Goal: Task Accomplishment & Management: Use online tool/utility

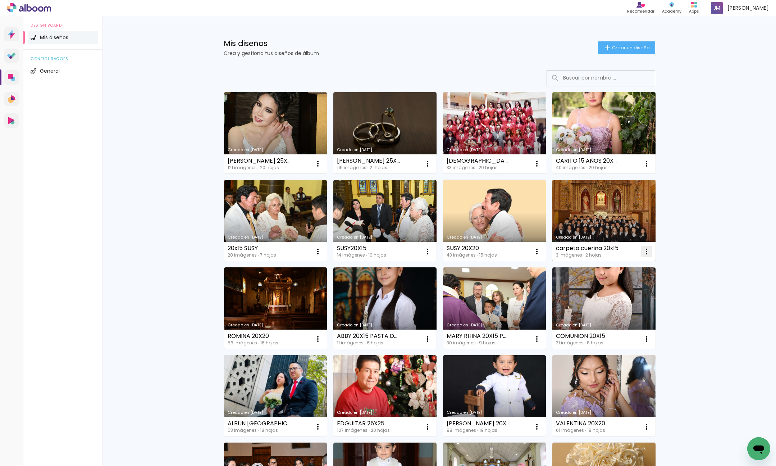
click at [646, 250] on iron-icon at bounding box center [646, 251] width 9 height 9
click at [629, 299] on paper-item "Excluir" at bounding box center [617, 299] width 71 height 14
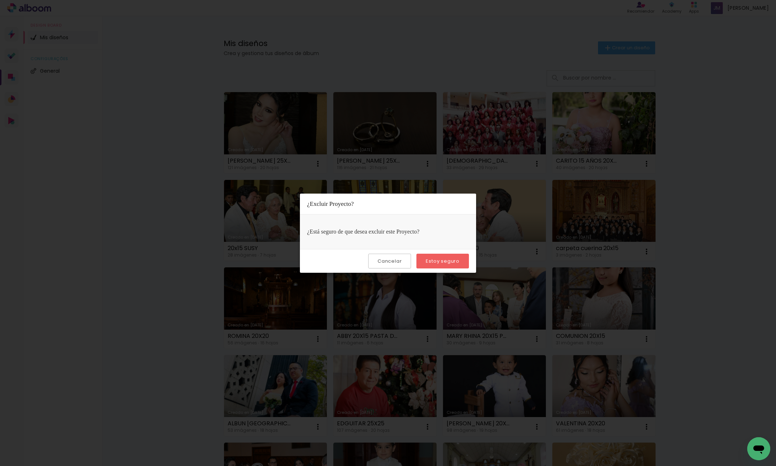
click at [0, 0] on slot "Estoy seguro" at bounding box center [0, 0] width 0 height 0
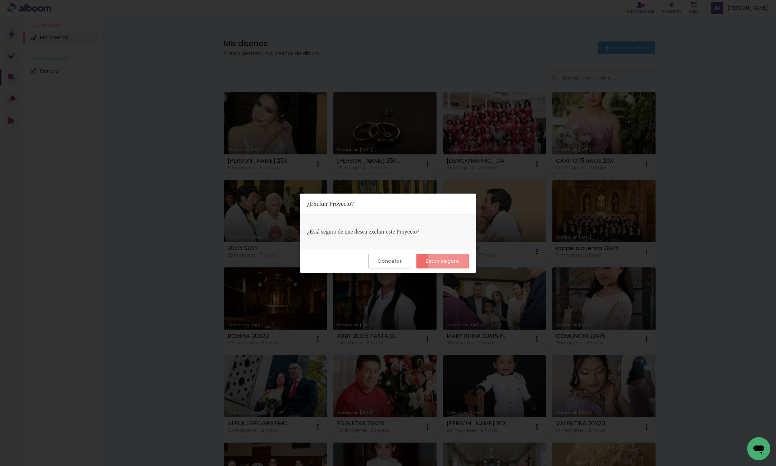
click at [0, 0] on slot "Estoy seguro" at bounding box center [0, 0] width 0 height 0
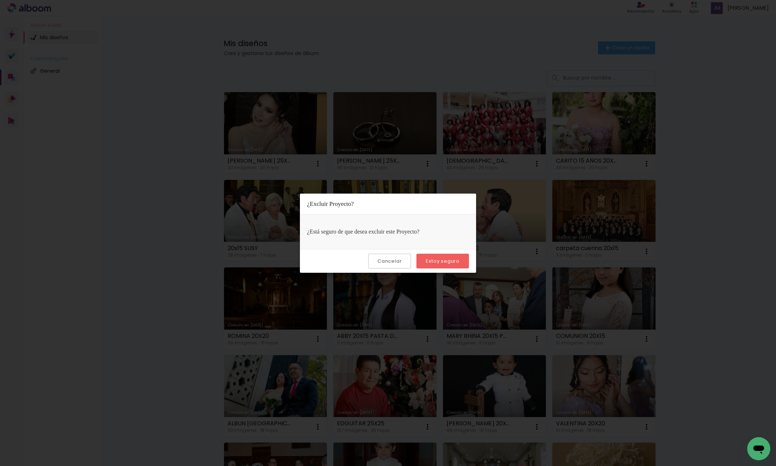
click at [194, 315] on iron-overlay-backdrop at bounding box center [388, 233] width 776 height 466
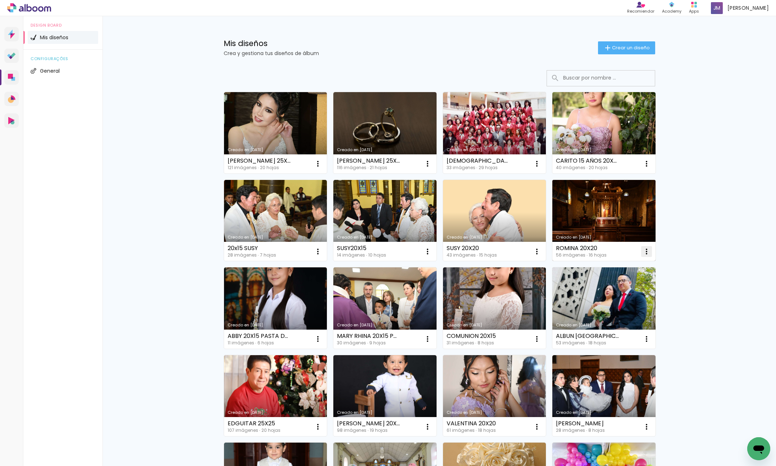
click at [647, 252] on iron-icon at bounding box center [646, 251] width 9 height 9
click at [626, 297] on paper-item "Excluir" at bounding box center [617, 299] width 71 height 14
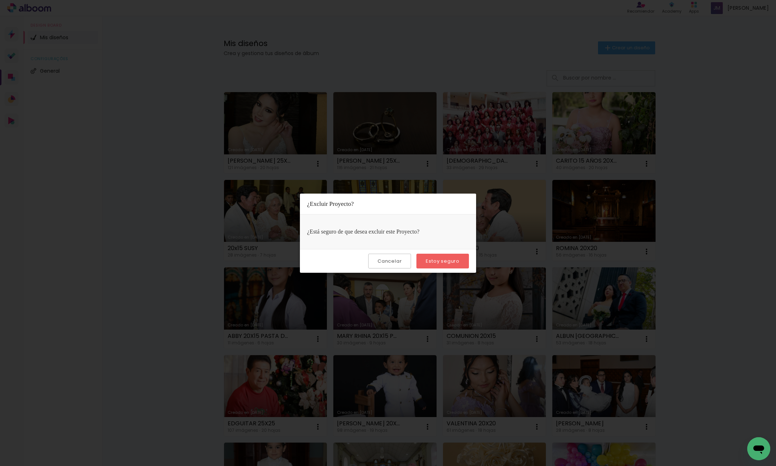
click at [0, 0] on slot "Estoy seguro" at bounding box center [0, 0] width 0 height 0
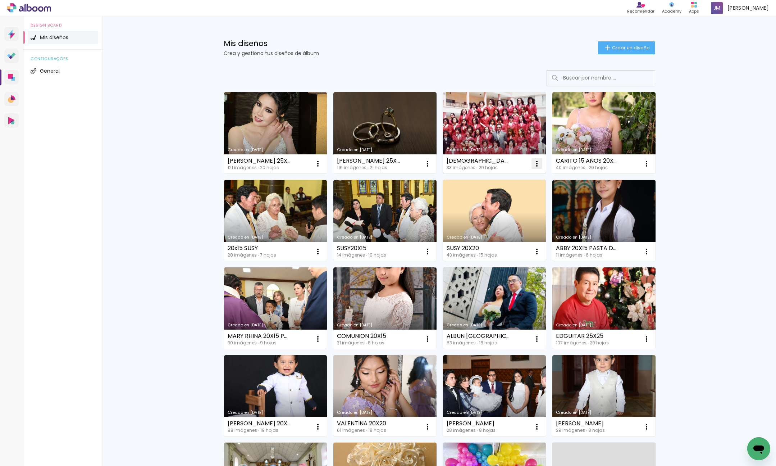
click at [538, 162] on iron-icon at bounding box center [536, 163] width 9 height 9
click at [521, 214] on paper-item "Excluir" at bounding box center [508, 211] width 71 height 14
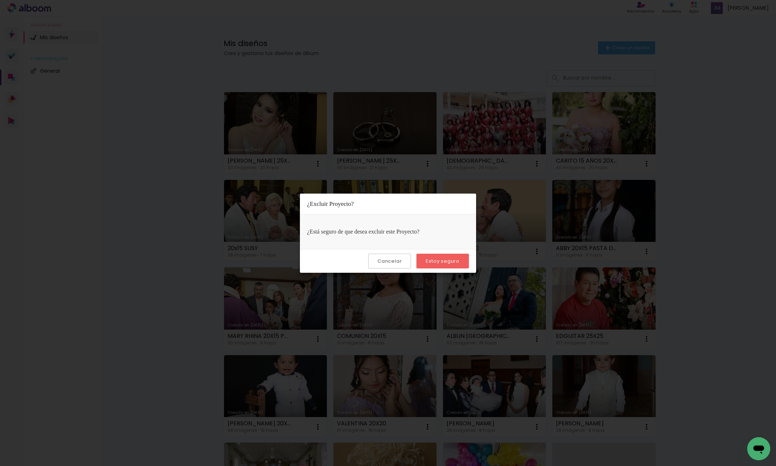
click at [0, 0] on slot "Estoy seguro" at bounding box center [0, 0] width 0 height 0
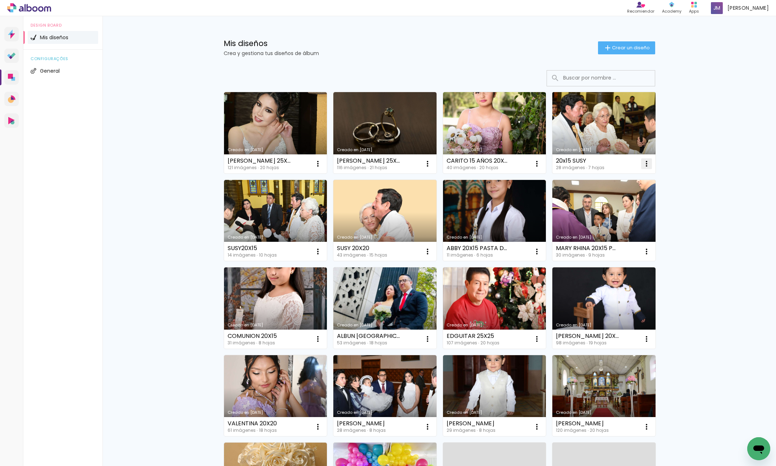
click at [647, 165] on iron-icon at bounding box center [646, 163] width 9 height 9
click at [629, 215] on paper-item "Excluir" at bounding box center [617, 211] width 71 height 14
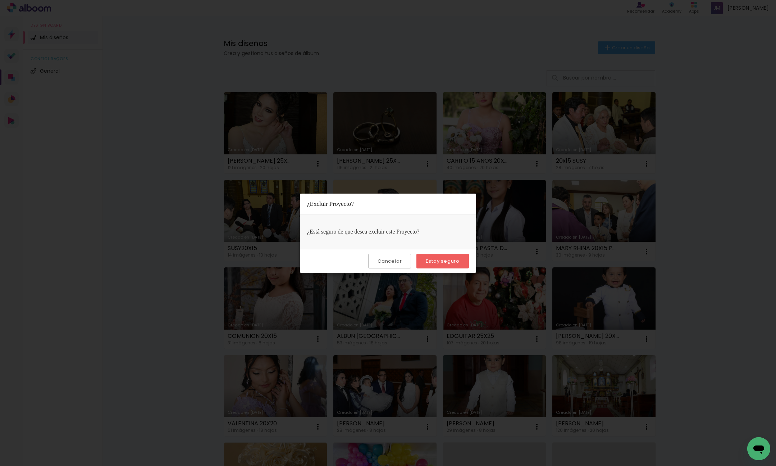
click at [0, 0] on slot "Estoy seguro" at bounding box center [0, 0] width 0 height 0
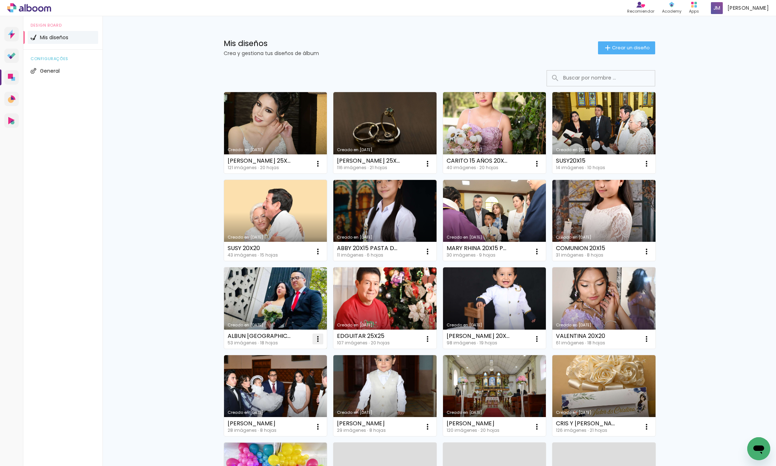
click at [319, 336] on iron-icon at bounding box center [317, 338] width 9 height 9
click at [312, 388] on paper-item "Excluir" at bounding box center [289, 386] width 71 height 14
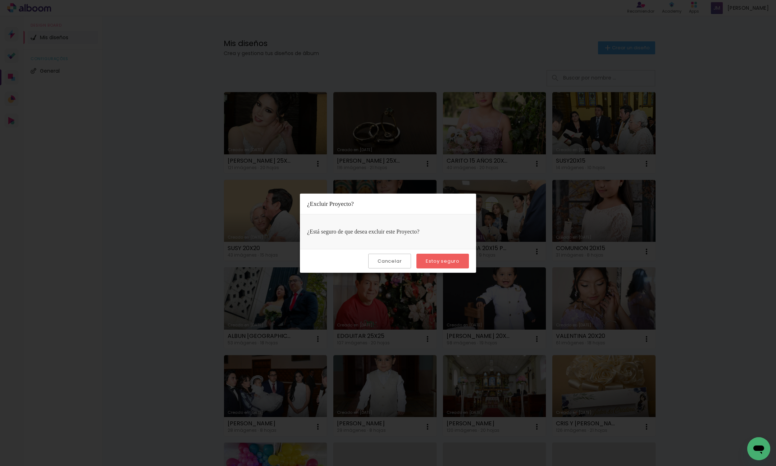
click at [0, 0] on slot "Estoy seguro" at bounding box center [0, 0] width 0 height 0
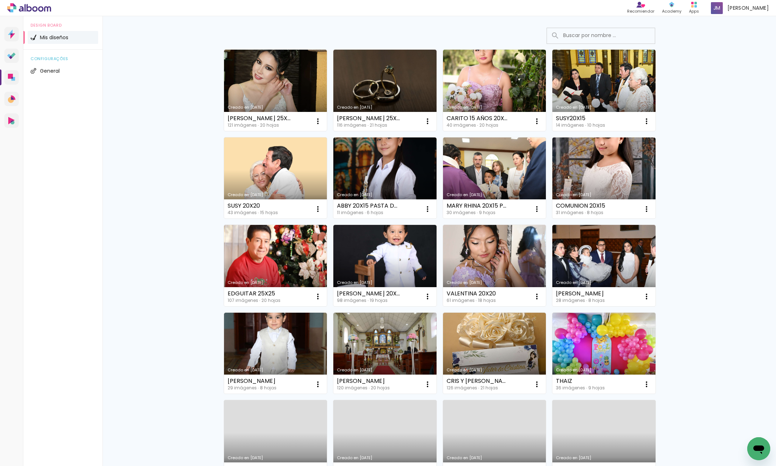
scroll to position [42, 0]
click at [316, 384] on iron-icon at bounding box center [317, 384] width 9 height 9
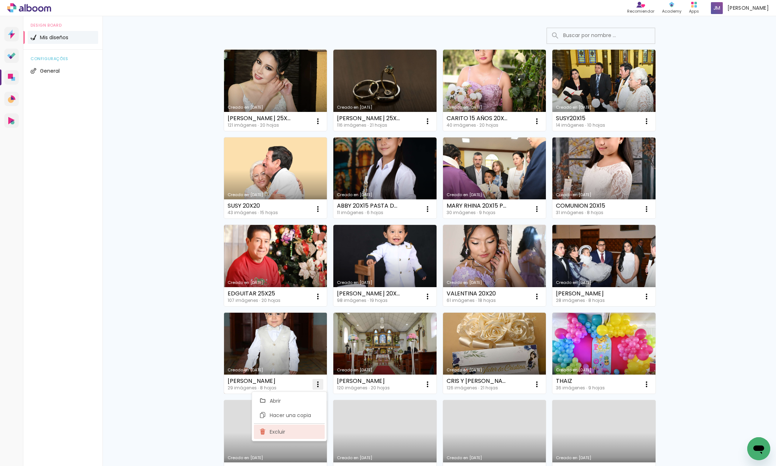
click at [300, 435] on paper-item "Excluir" at bounding box center [289, 431] width 71 height 14
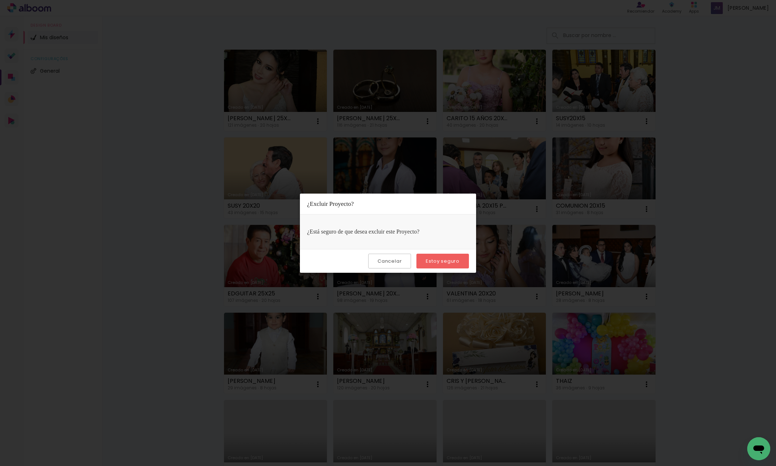
click at [462, 259] on paper-button "Estoy seguro" at bounding box center [442, 260] width 52 height 15
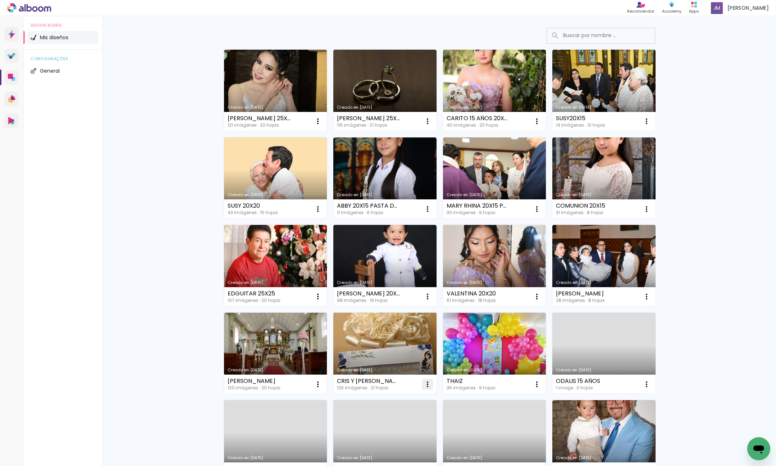
click at [427, 381] on iron-icon at bounding box center [427, 384] width 9 height 9
click at [406, 432] on paper-item "Excluir" at bounding box center [398, 431] width 71 height 14
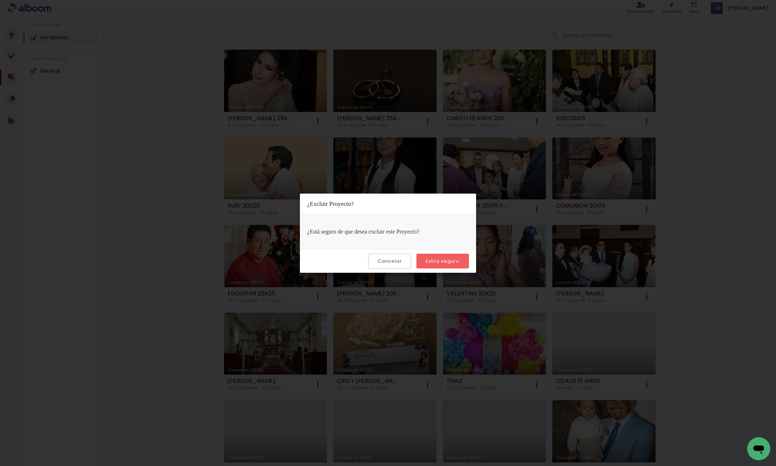
drag, startPoint x: 453, startPoint y: 260, endPoint x: 449, endPoint y: 261, distance: 4.1
click at [0, 0] on slot "Estoy seguro" at bounding box center [0, 0] width 0 height 0
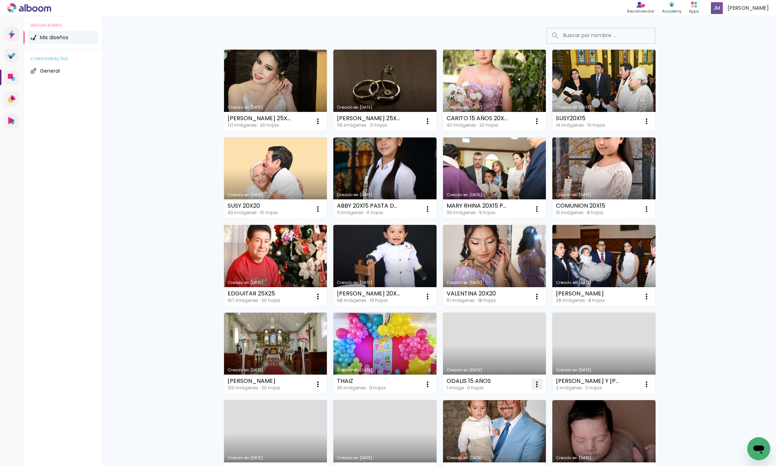
click at [536, 384] on iron-icon at bounding box center [536, 384] width 9 height 9
click at [509, 433] on paper-item "Excluir" at bounding box center [508, 431] width 71 height 14
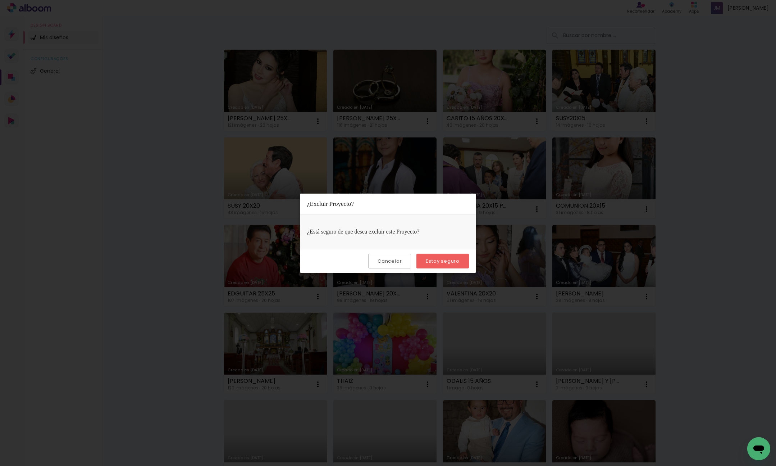
click at [459, 264] on paper-button "Estoy seguro" at bounding box center [442, 260] width 52 height 15
click at [0, 0] on slot "Estoy seguro" at bounding box center [0, 0] width 0 height 0
drag, startPoint x: 394, startPoint y: 261, endPoint x: 396, endPoint y: 252, distance: 9.2
click at [0, 0] on slot "Cancelar" at bounding box center [0, 0] width 0 height 0
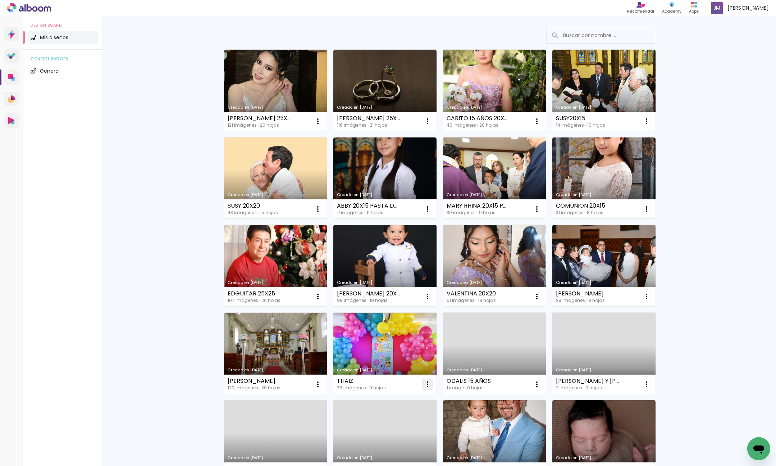
click at [427, 386] on iron-icon at bounding box center [427, 384] width 9 height 9
click at [407, 432] on paper-item "Excluir" at bounding box center [398, 431] width 71 height 14
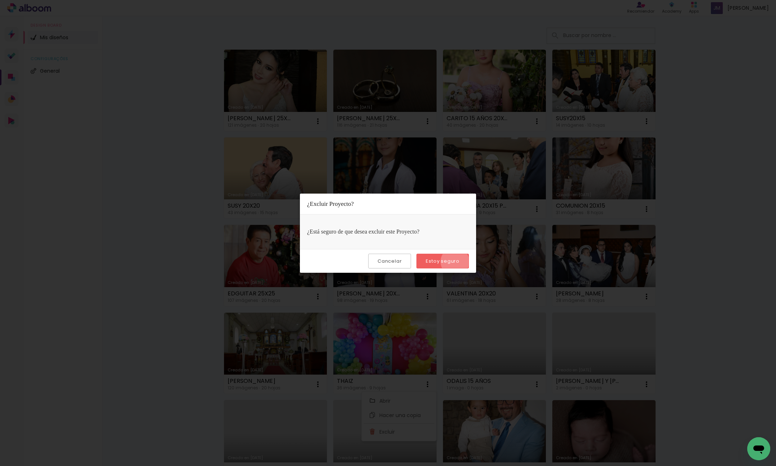
click at [0, 0] on slot "Estoy seguro" at bounding box center [0, 0] width 0 height 0
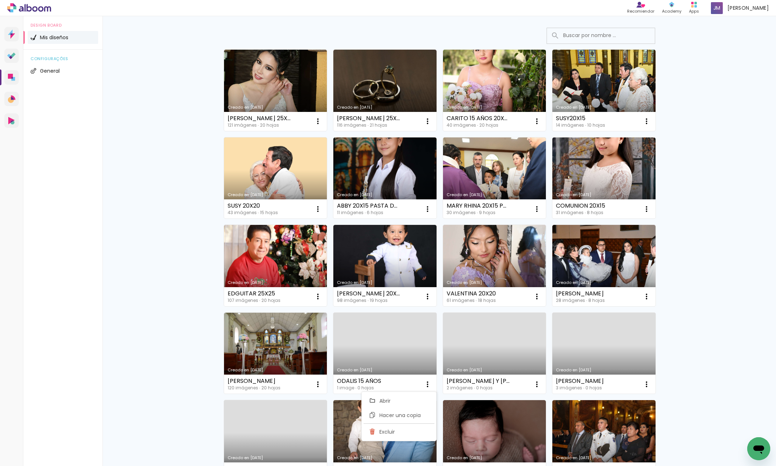
click at [126, 394] on div "Mis diseños Crea y gestiona tus diseños de álbum Crear un diseño Creado en 23/7…" at bounding box center [438, 356] width 673 height 764
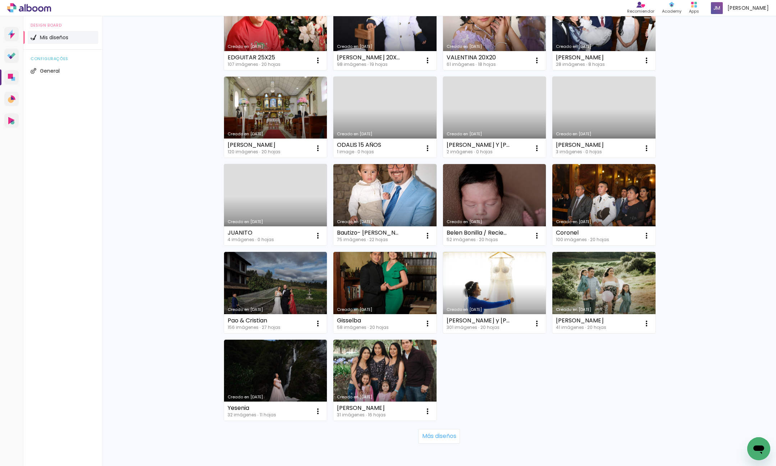
scroll to position [315, 0]
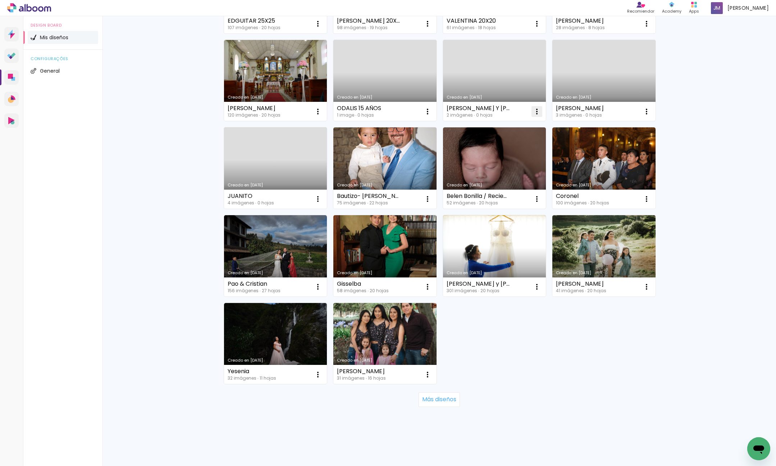
click at [536, 111] on iron-icon at bounding box center [536, 111] width 9 height 9
click at [512, 159] on paper-item "Excluir" at bounding box center [508, 159] width 71 height 14
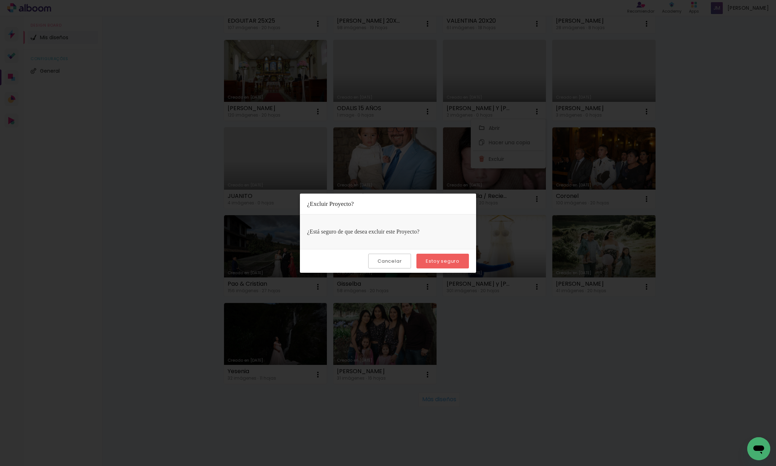
click at [0, 0] on slot "Estoy seguro" at bounding box center [0, 0] width 0 height 0
click at [0, 0] on slot "Cancelar" at bounding box center [0, 0] width 0 height 0
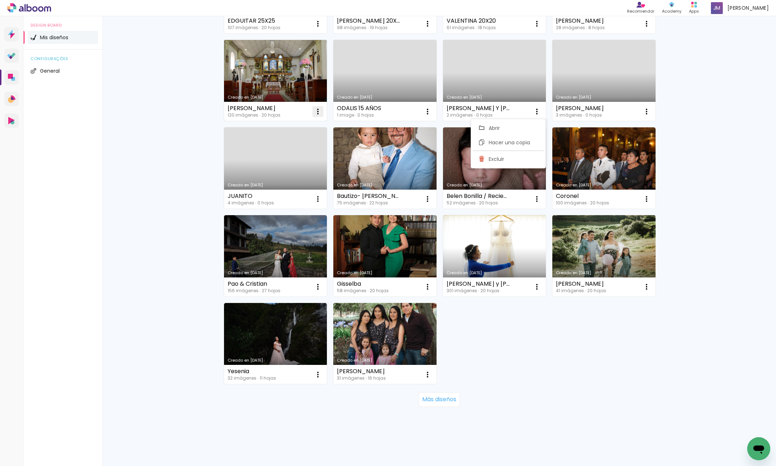
click at [321, 113] on iron-icon at bounding box center [317, 111] width 9 height 9
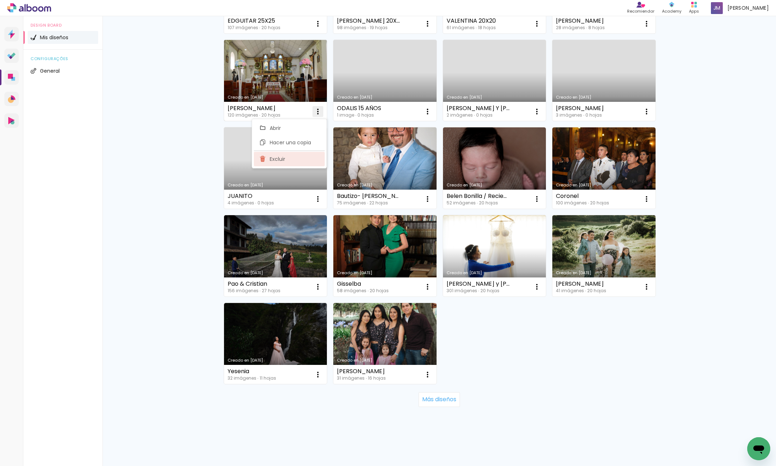
click at [302, 161] on paper-item "Excluir" at bounding box center [289, 159] width 71 height 14
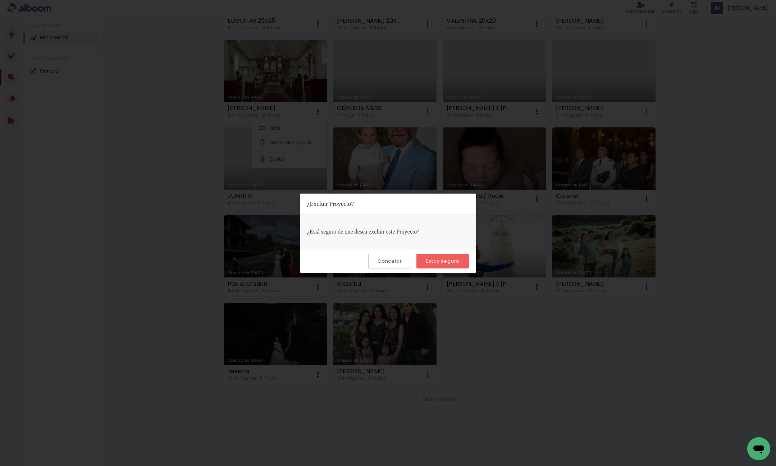
click at [0, 0] on slot "Estoy seguro" at bounding box center [0, 0] width 0 height 0
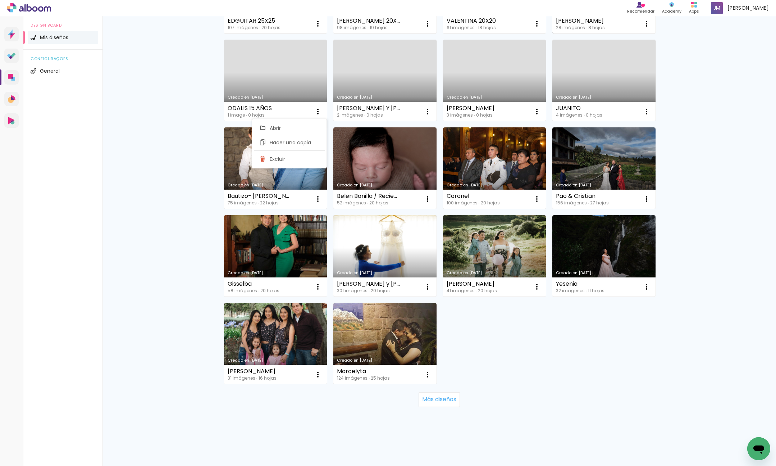
click at [627, 26] on div "KARLITA MALDONADO 28 imágenes ∙ 8 hojas Abrir Hacer una copia Excluir" at bounding box center [603, 23] width 103 height 19
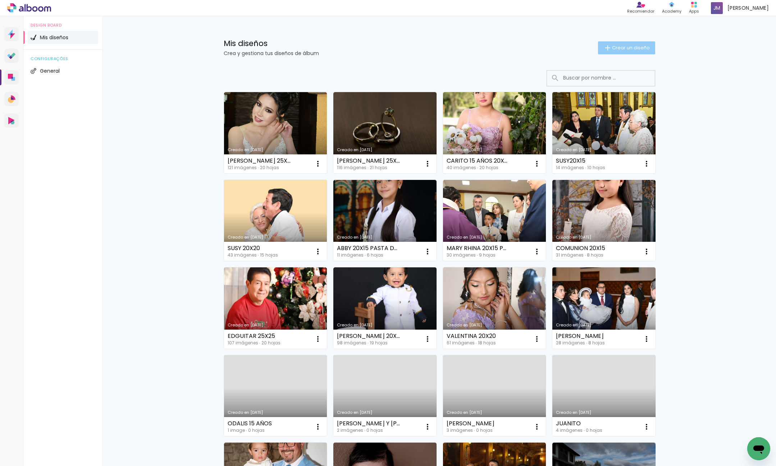
click at [636, 45] on span "Crear un diseño" at bounding box center [631, 47] width 38 height 5
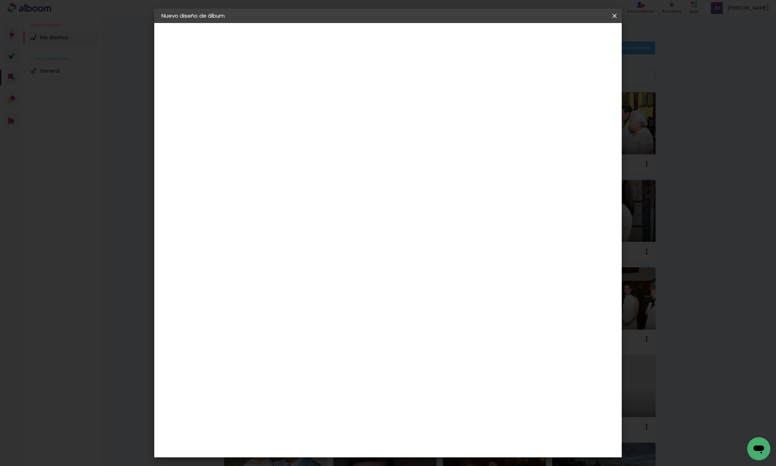
click at [279, 97] on input at bounding box center [279, 96] width 0 height 11
type input "CAMY 25X25"
type paper-input "CAMY 25X25"
click at [0, 0] on slot "Avanzar" at bounding box center [0, 0] width 0 height 0
click at [300, 163] on div "Dismafot" at bounding box center [287, 163] width 26 height 6
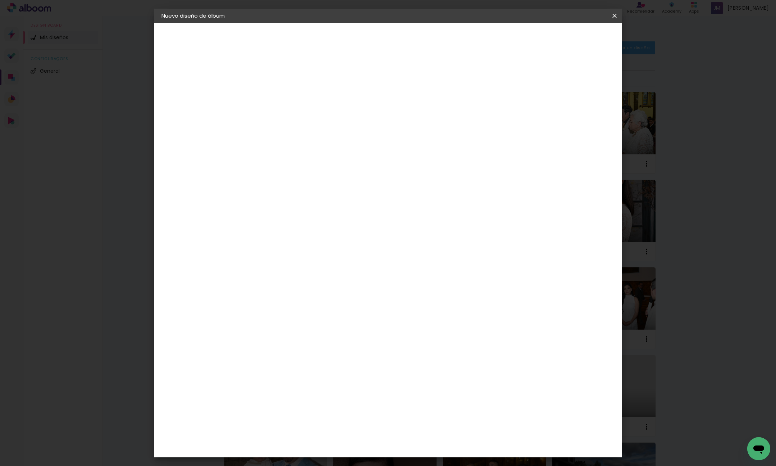
click at [381, 33] on paper-button "Avanzar" at bounding box center [363, 38] width 35 height 12
click at [316, 121] on iron-icon at bounding box center [311, 125] width 9 height 9
click at [467, 119] on paper-item "Libro foto laminada" at bounding box center [435, 119] width 144 height 14
type input "Libro foto laminada"
click at [327, 232] on span "25 × 25" at bounding box center [310, 241] width 33 height 19
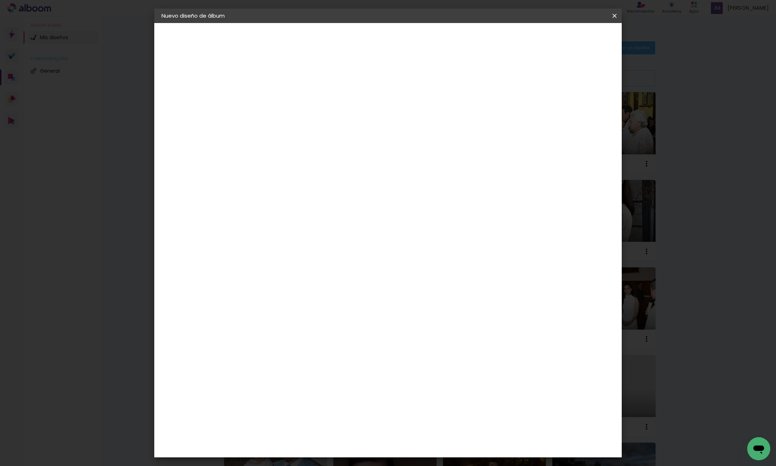
click at [0, 0] on slot "Avanzar" at bounding box center [0, 0] width 0 height 0
click at [575, 40] on span "Empezar diseño" at bounding box center [555, 38] width 40 height 5
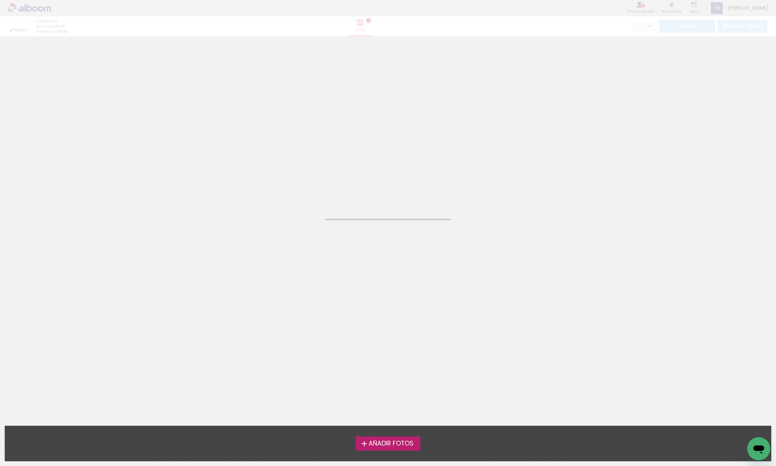
click at [397, 442] on span "Añadir Fotos" at bounding box center [390, 443] width 45 height 6
click at [0, 0] on input "file" at bounding box center [0, 0] width 0 height 0
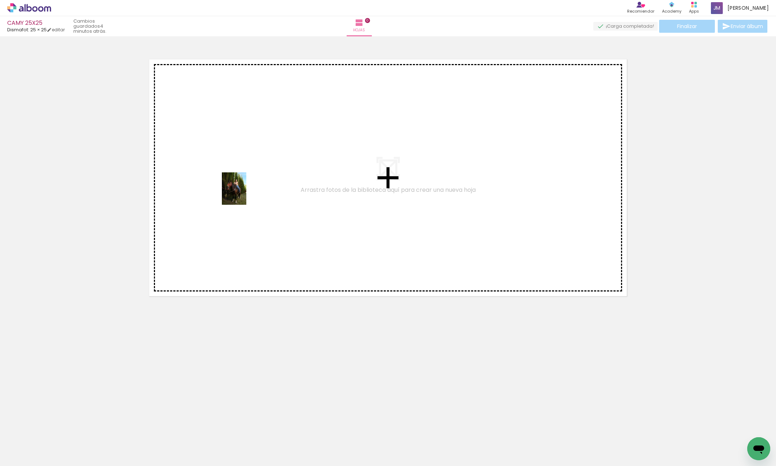
drag, startPoint x: 78, startPoint y: 440, endPoint x: 244, endPoint y: 190, distance: 300.0
click at [244, 190] on quentale-workspace at bounding box center [388, 233] width 776 height 466
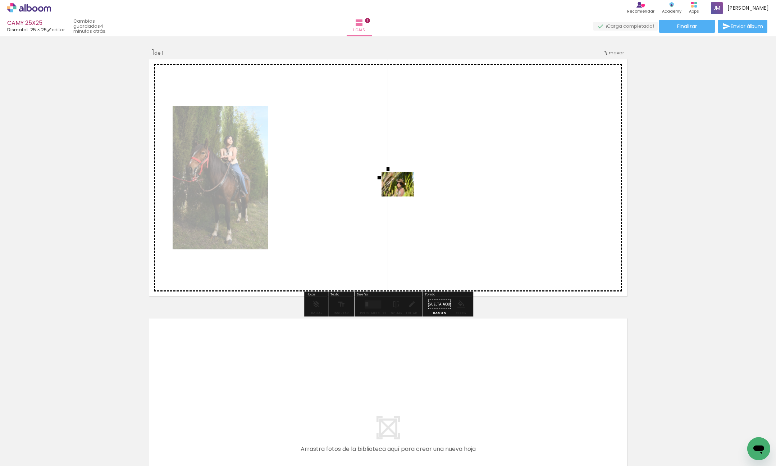
drag, startPoint x: 169, startPoint y: 397, endPoint x: 403, endPoint y: 193, distance: 309.6
click at [403, 193] on quentale-workspace at bounding box center [388, 233] width 776 height 466
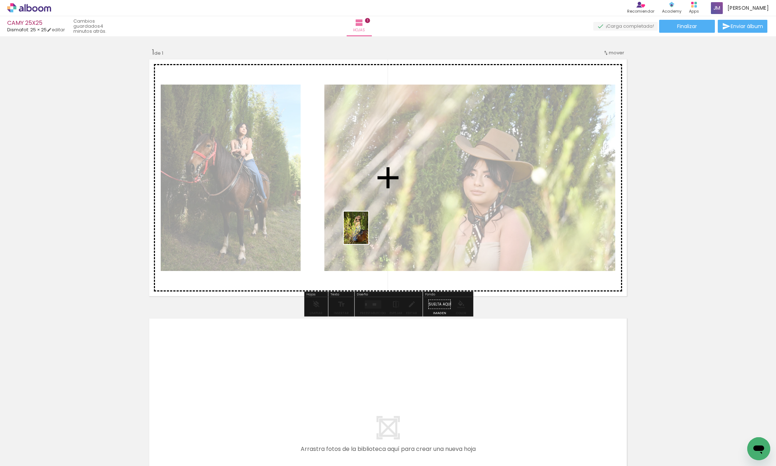
drag, startPoint x: 174, startPoint y: 424, endPoint x: 230, endPoint y: 404, distance: 59.3
click at [365, 233] on quentale-workspace at bounding box center [388, 233] width 776 height 466
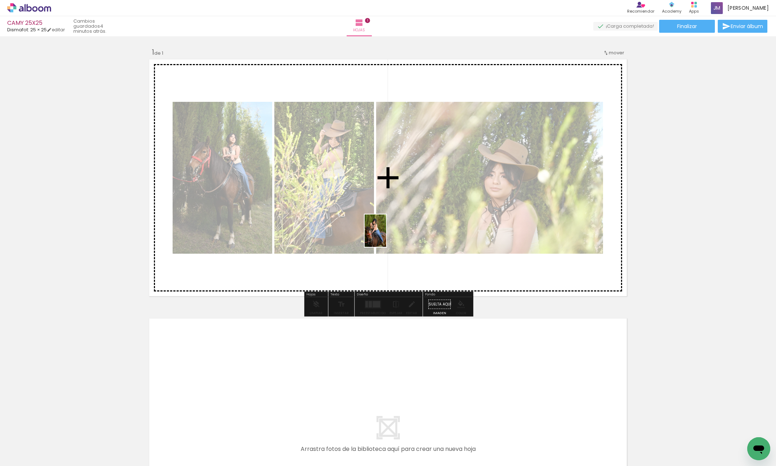
drag, startPoint x: 259, startPoint y: 388, endPoint x: 386, endPoint y: 236, distance: 197.8
click at [386, 236] on quentale-workspace at bounding box center [388, 233] width 776 height 466
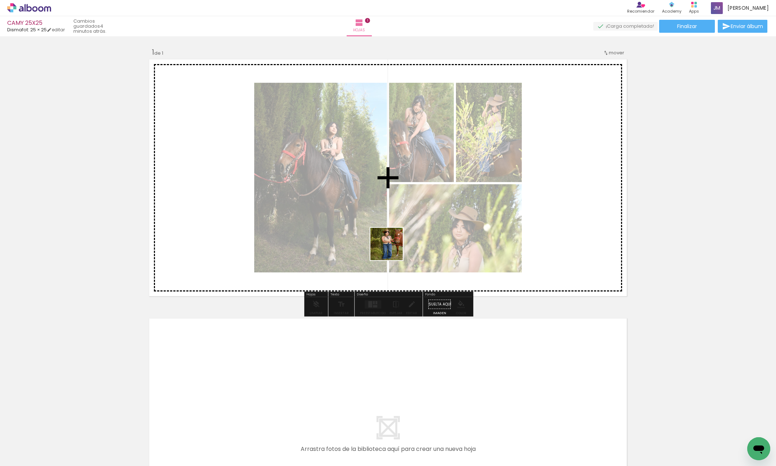
drag, startPoint x: 235, startPoint y: 448, endPoint x: 338, endPoint y: 376, distance: 126.0
click at [415, 214] on quentale-workspace at bounding box center [388, 233] width 776 height 466
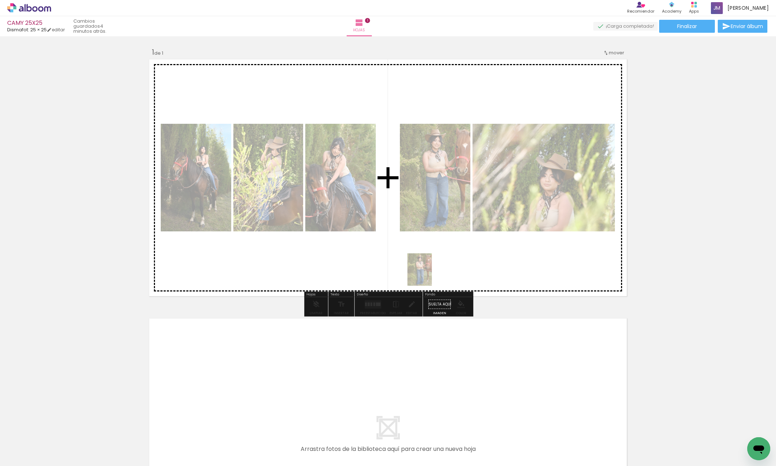
drag, startPoint x: 312, startPoint y: 375, endPoint x: 428, endPoint y: 275, distance: 153.4
click at [429, 274] on quentale-workspace at bounding box center [388, 233] width 776 height 466
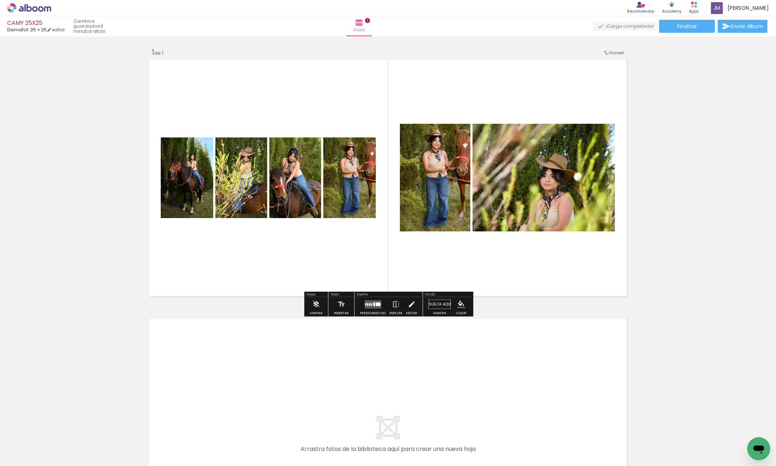
click at [371, 303] on div at bounding box center [371, 304] width 1 height 3
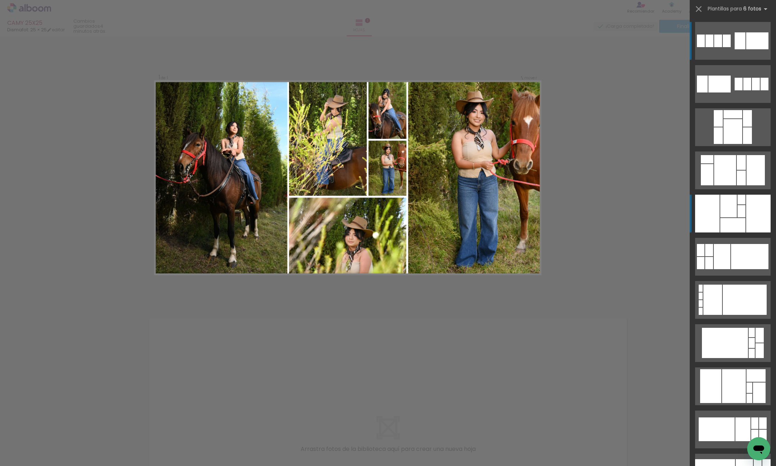
click at [740, 207] on div at bounding box center [741, 211] width 8 height 12
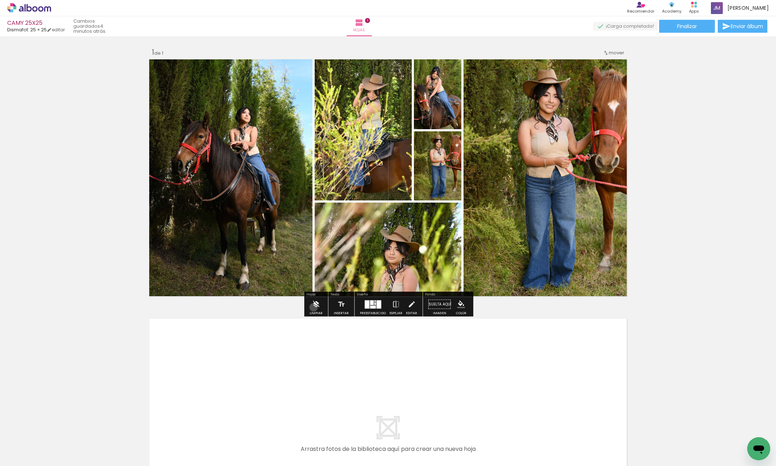
click at [313, 307] on iron-icon at bounding box center [316, 304] width 8 height 14
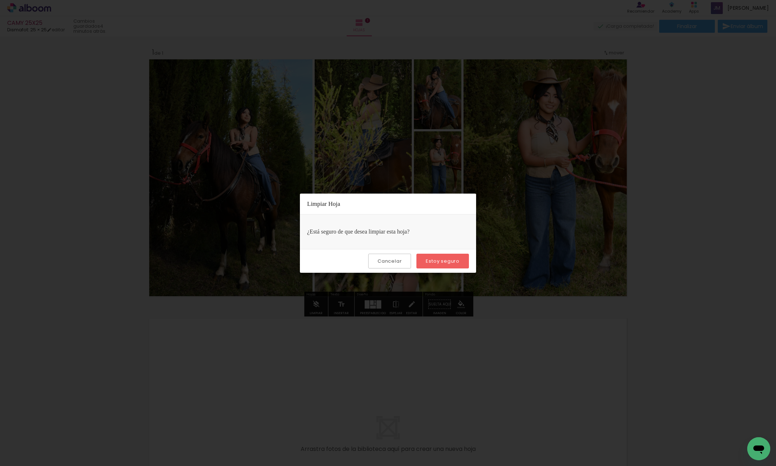
click at [455, 265] on paper-button "Estoy seguro" at bounding box center [442, 260] width 52 height 15
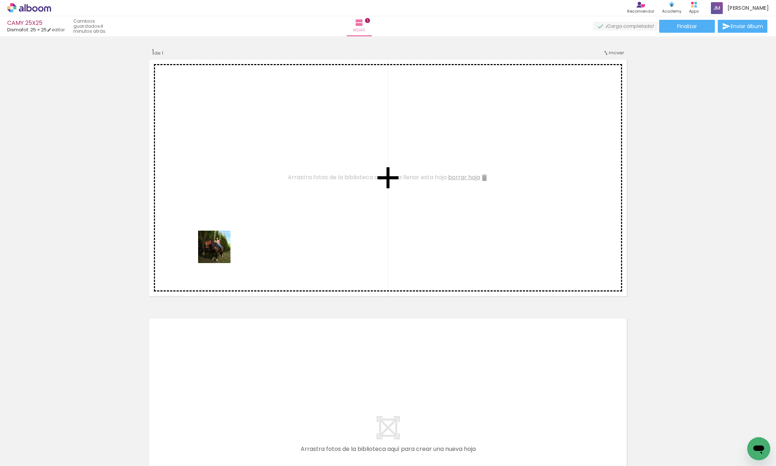
drag, startPoint x: 96, startPoint y: 414, endPoint x: 150, endPoint y: 381, distance: 63.0
click at [275, 152] on quentale-workspace at bounding box center [388, 233] width 776 height 466
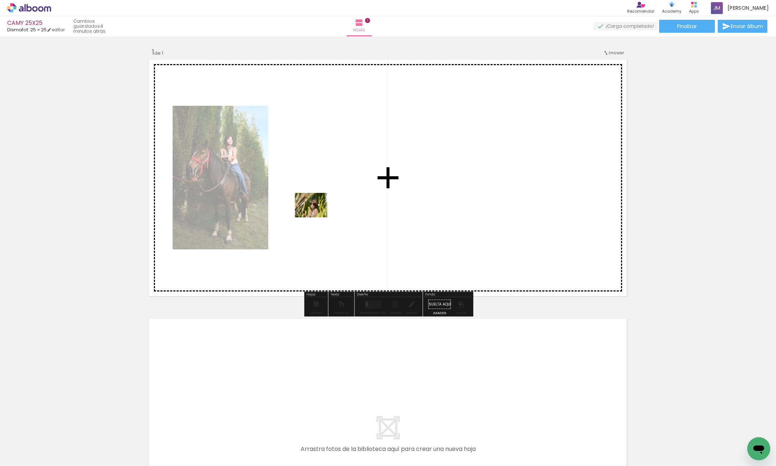
drag, startPoint x: 120, startPoint y: 438, endPoint x: 218, endPoint y: 371, distance: 118.4
click at [318, 210] on quentale-workspace at bounding box center [388, 233] width 776 height 466
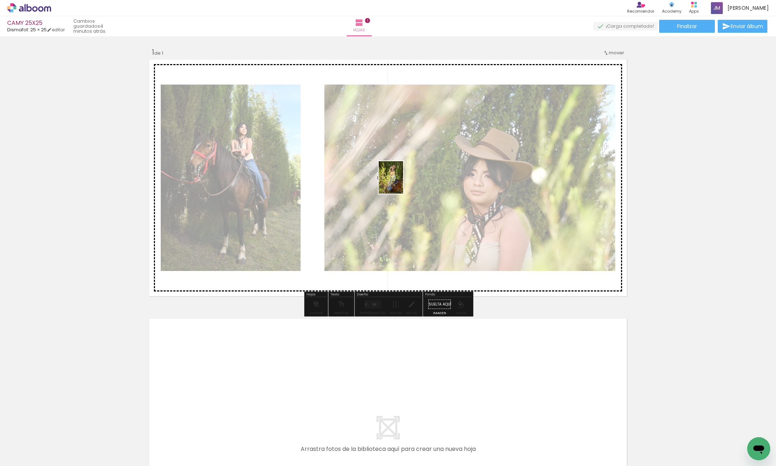
drag, startPoint x: 160, startPoint y: 446, endPoint x: 202, endPoint y: 441, distance: 42.4
click at [400, 183] on quentale-workspace at bounding box center [388, 233] width 776 height 466
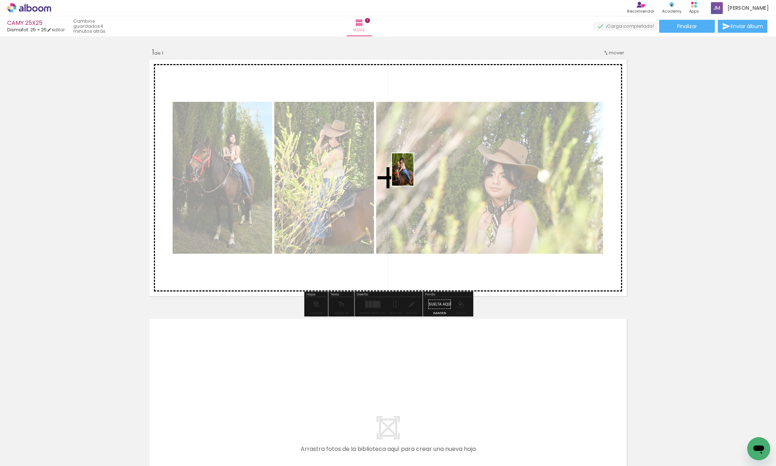
drag, startPoint x: 198, startPoint y: 448, endPoint x: 413, endPoint y: 175, distance: 347.6
click at [413, 175] on quentale-workspace at bounding box center [388, 233] width 776 height 466
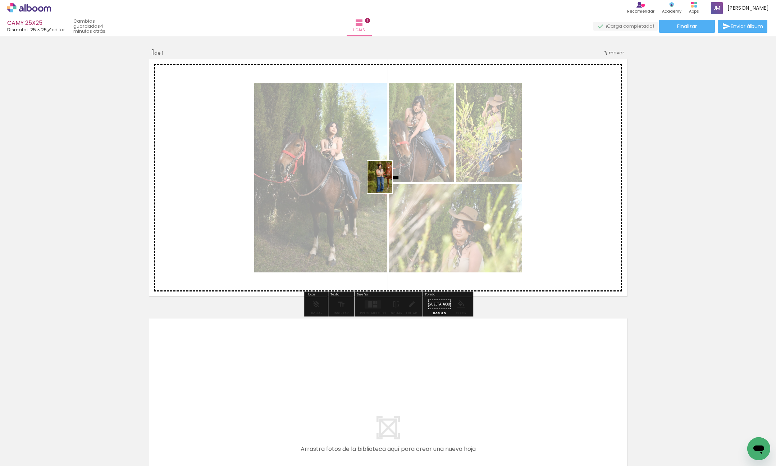
drag, startPoint x: 236, startPoint y: 434, endPoint x: 282, endPoint y: 423, distance: 47.3
click at [389, 181] on quentale-workspace at bounding box center [388, 233] width 776 height 466
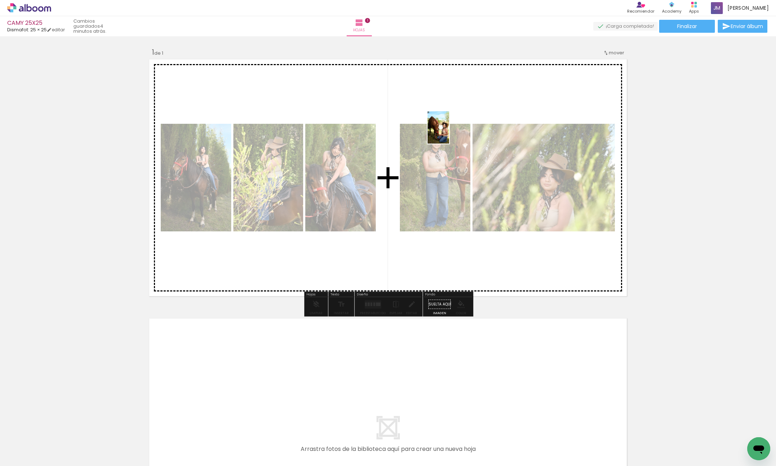
drag, startPoint x: 278, startPoint y: 443, endPoint x: 458, endPoint y: 150, distance: 343.6
click at [449, 133] on quentale-workspace at bounding box center [388, 233] width 776 height 466
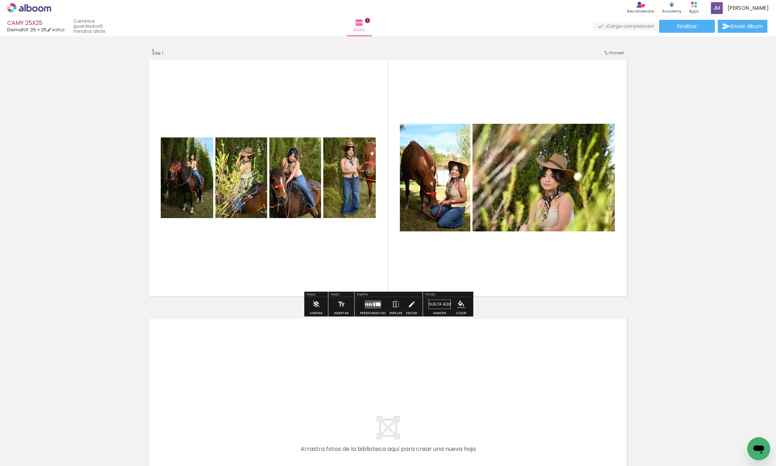
click at [372, 306] on quentale-layouter at bounding box center [373, 304] width 17 height 8
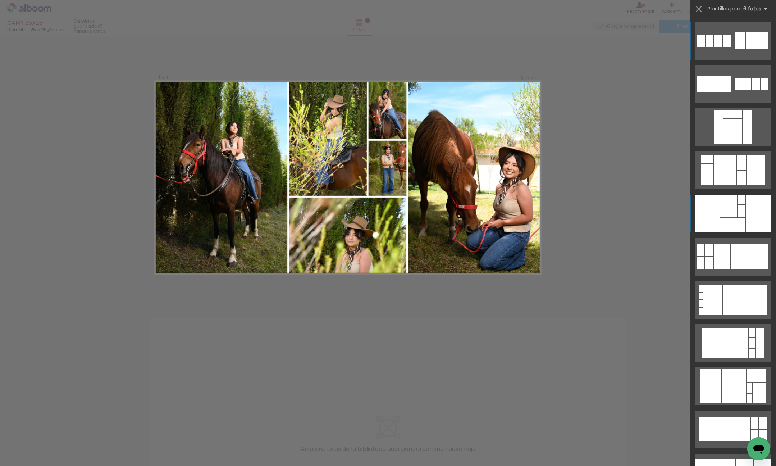
click at [741, 220] on div at bounding box center [732, 225] width 25 height 14
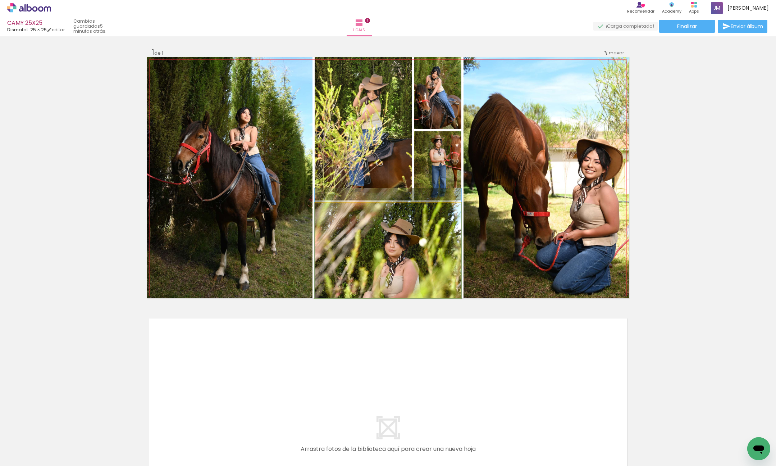
drag, startPoint x: 440, startPoint y: 270, endPoint x: 457, endPoint y: 256, distance: 21.7
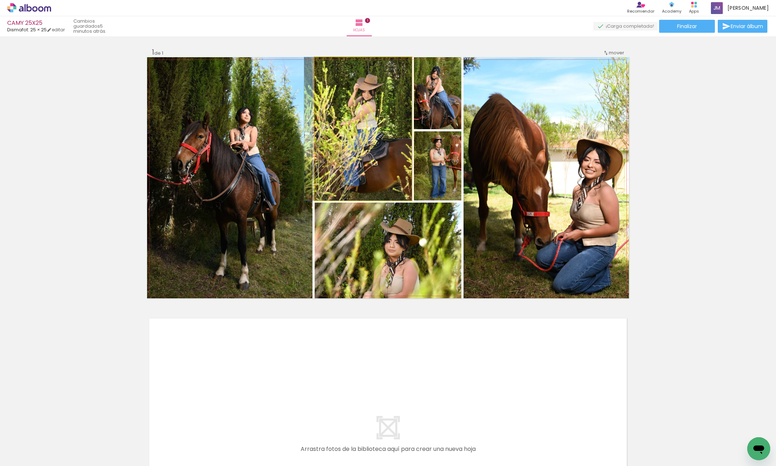
drag, startPoint x: 365, startPoint y: 147, endPoint x: 357, endPoint y: 147, distance: 7.9
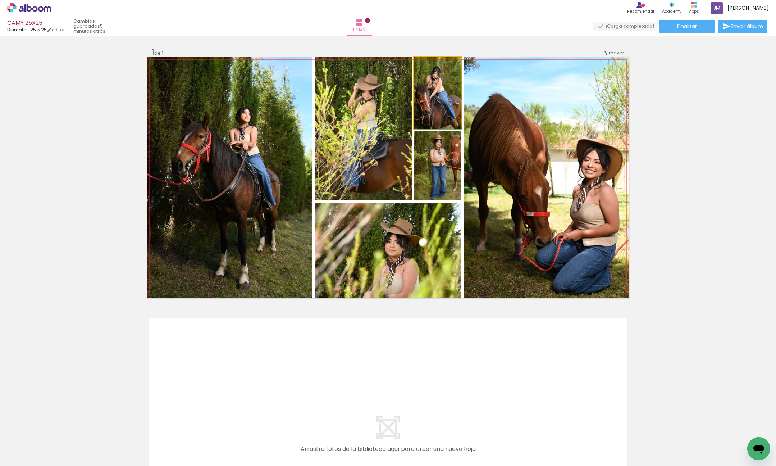
drag, startPoint x: 429, startPoint y: 99, endPoint x: 434, endPoint y: 99, distance: 4.7
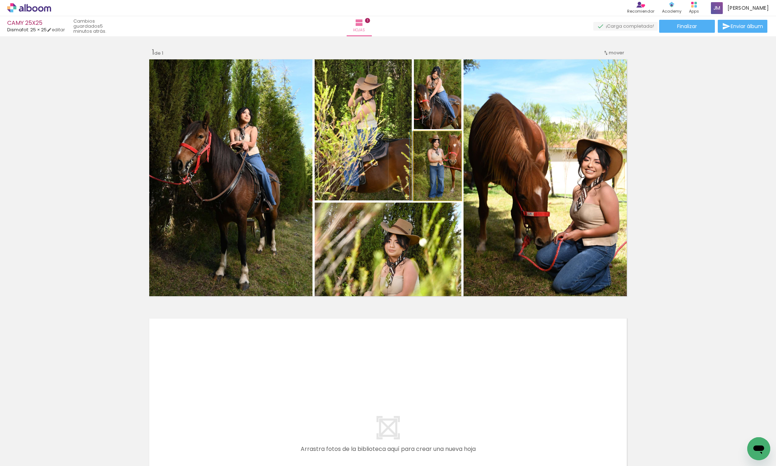
drag, startPoint x: 434, startPoint y: 157, endPoint x: 429, endPoint y: 158, distance: 5.8
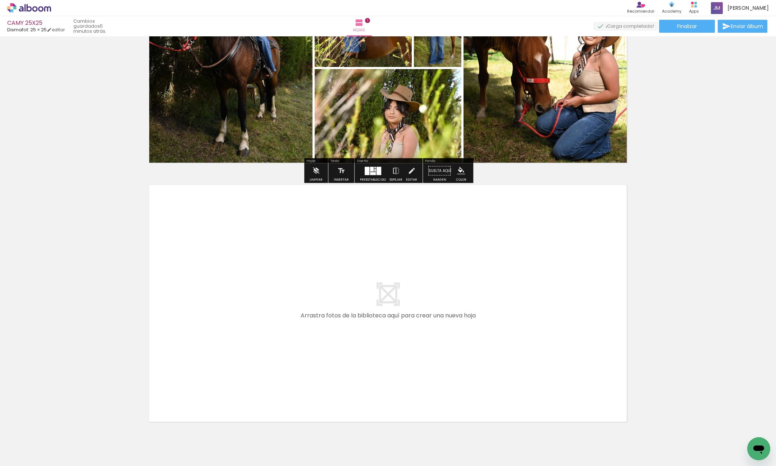
scroll to position [161, 0]
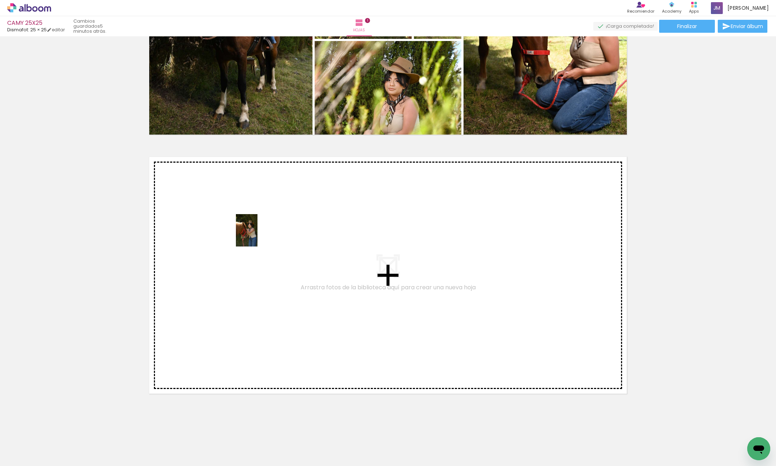
drag, startPoint x: 318, startPoint y: 424, endPoint x: 375, endPoint y: 442, distance: 60.3
click at [257, 236] on quentale-workspace at bounding box center [388, 233] width 776 height 466
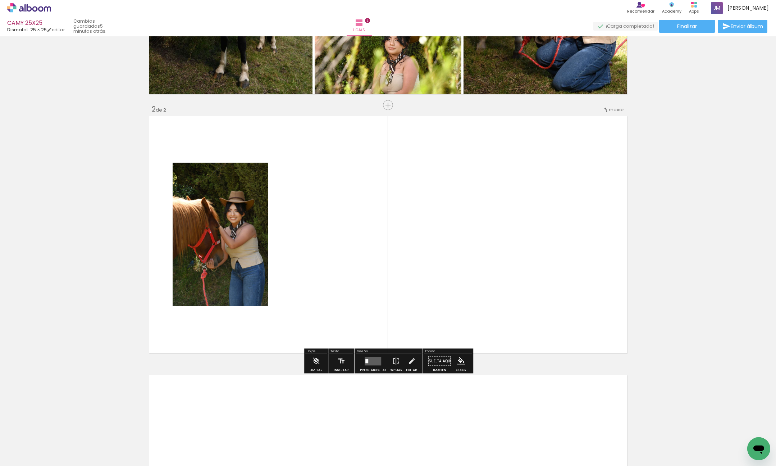
scroll to position [208, 0]
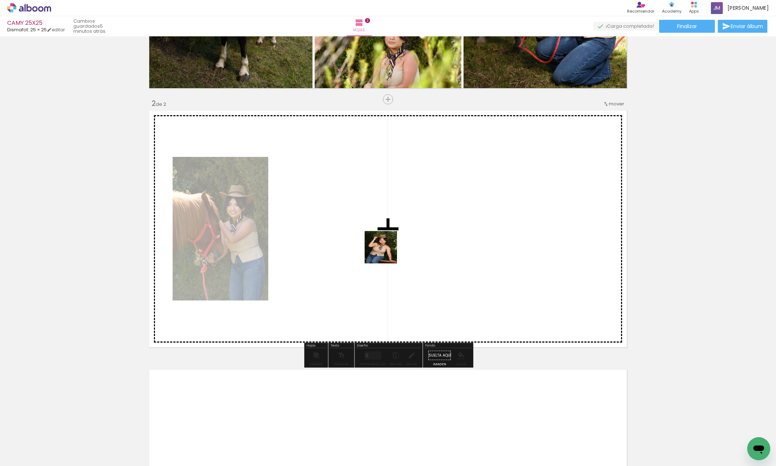
drag, startPoint x: 361, startPoint y: 437, endPoint x: 397, endPoint y: 407, distance: 46.6
click at [387, 245] on quentale-workspace at bounding box center [388, 233] width 776 height 466
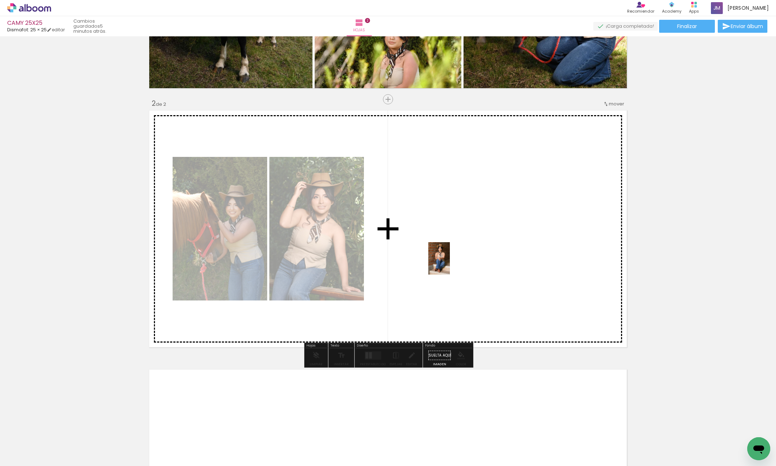
drag, startPoint x: 398, startPoint y: 432, endPoint x: 438, endPoint y: 433, distance: 40.3
click at [450, 265] on quentale-workspace at bounding box center [388, 233] width 776 height 466
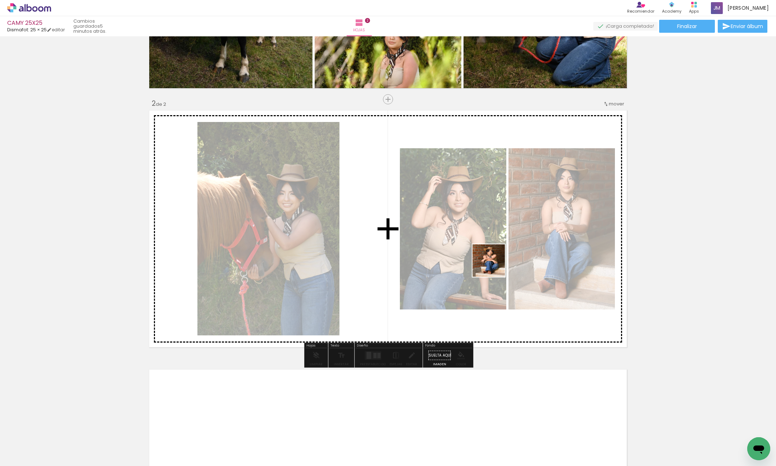
drag, startPoint x: 437, startPoint y: 441, endPoint x: 497, endPoint y: 413, distance: 65.6
click at [497, 241] on quentale-workspace at bounding box center [388, 233] width 776 height 466
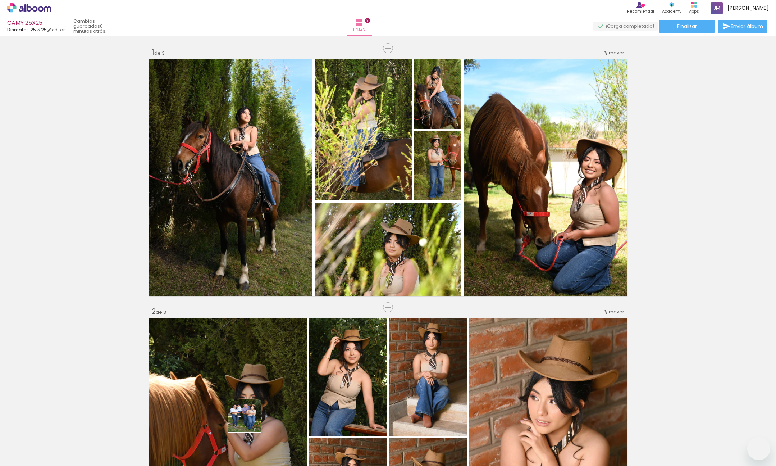
click at [266, 269] on quentale-workspace at bounding box center [388, 233] width 776 height 466
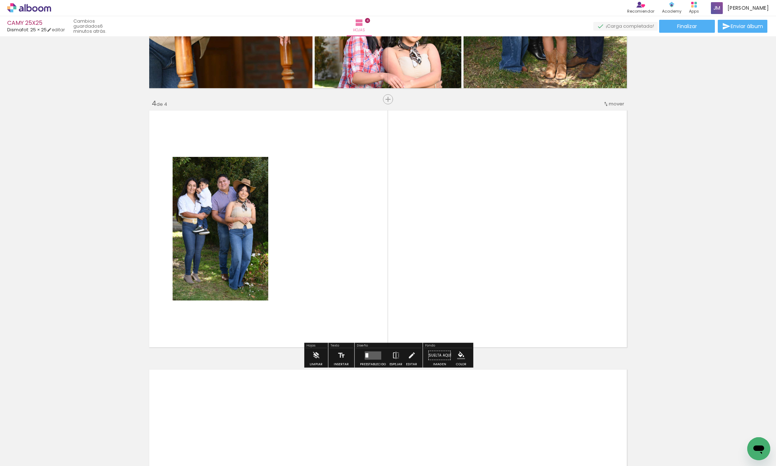
scroll to position [0, 553]
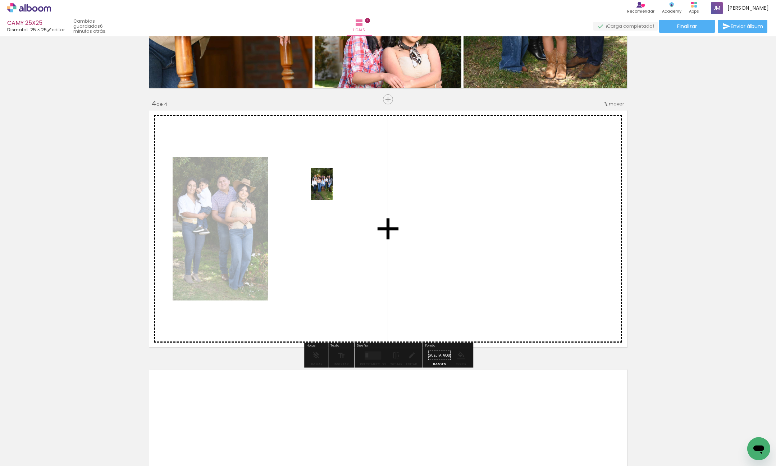
drag, startPoint x: 285, startPoint y: 433, endPoint x: 335, endPoint y: 364, distance: 85.3
click at [333, 189] on quentale-workspace at bounding box center [388, 233] width 776 height 466
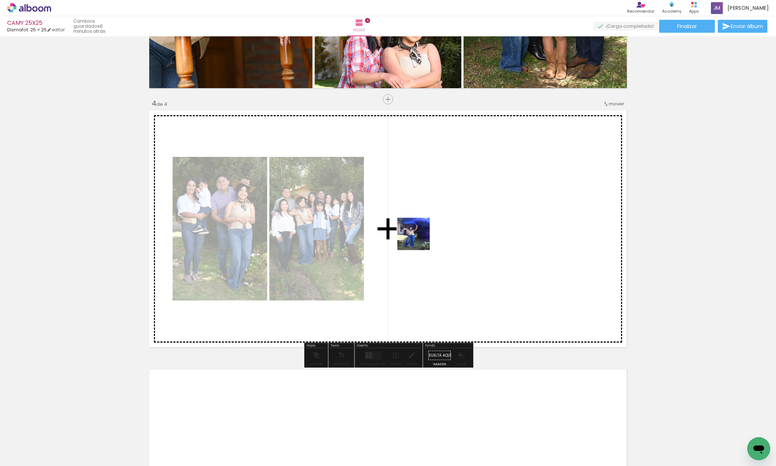
drag, startPoint x: 327, startPoint y: 437, endPoint x: 383, endPoint y: 390, distance: 73.0
click at [419, 236] on quentale-workspace at bounding box center [388, 233] width 776 height 466
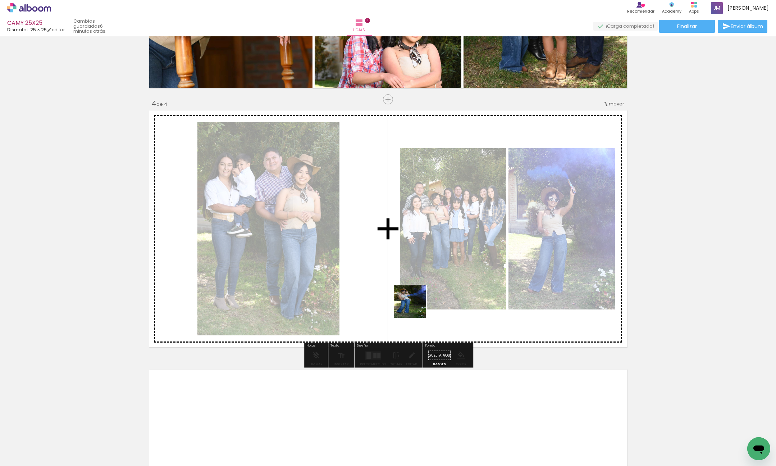
drag, startPoint x: 371, startPoint y: 423, endPoint x: 410, endPoint y: 437, distance: 41.2
click at [432, 224] on quentale-workspace at bounding box center [388, 233] width 776 height 466
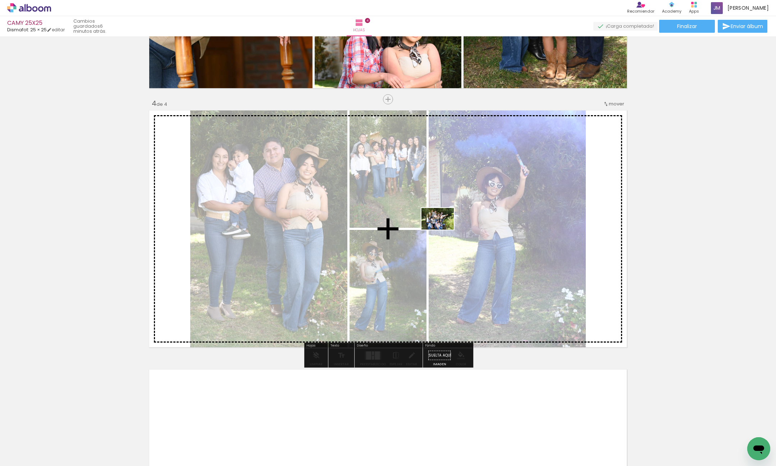
drag, startPoint x: 411, startPoint y: 423, endPoint x: 461, endPoint y: 431, distance: 50.2
click at [443, 230] on quentale-workspace at bounding box center [388, 233] width 776 height 466
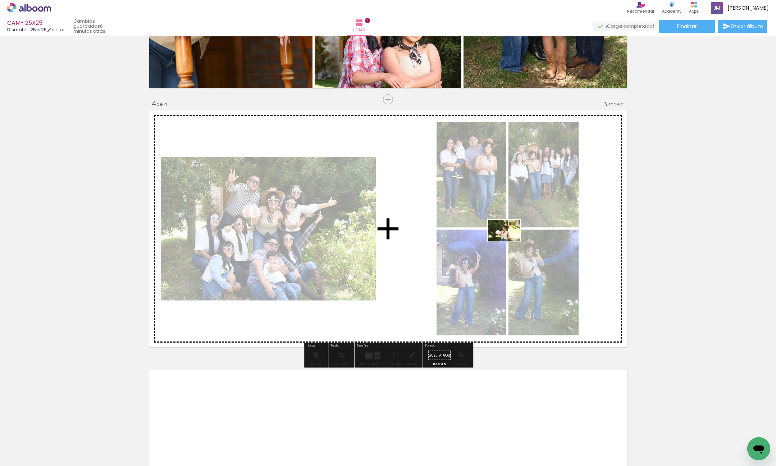
drag, startPoint x: 452, startPoint y: 440, endPoint x: 513, endPoint y: 234, distance: 214.8
click at [510, 239] on quentale-workspace at bounding box center [388, 233] width 776 height 466
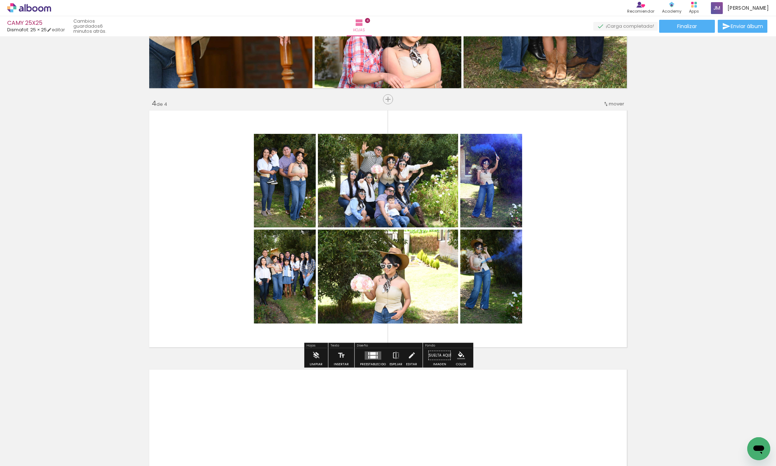
click at [367, 361] on div at bounding box center [372, 355] width 19 height 14
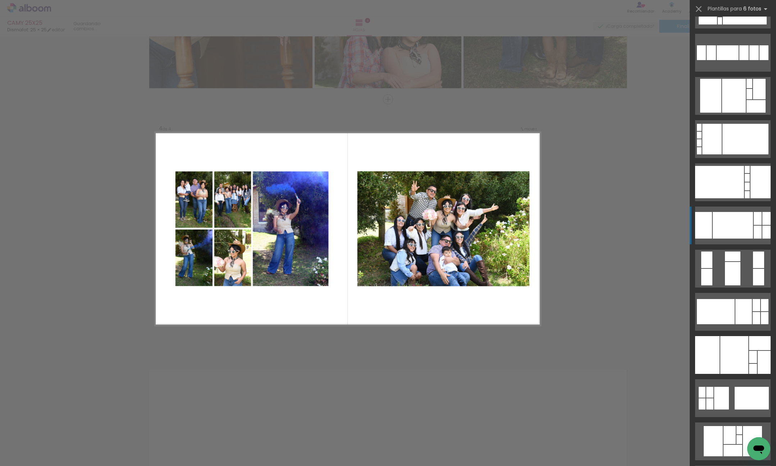
scroll to position [3699, 0]
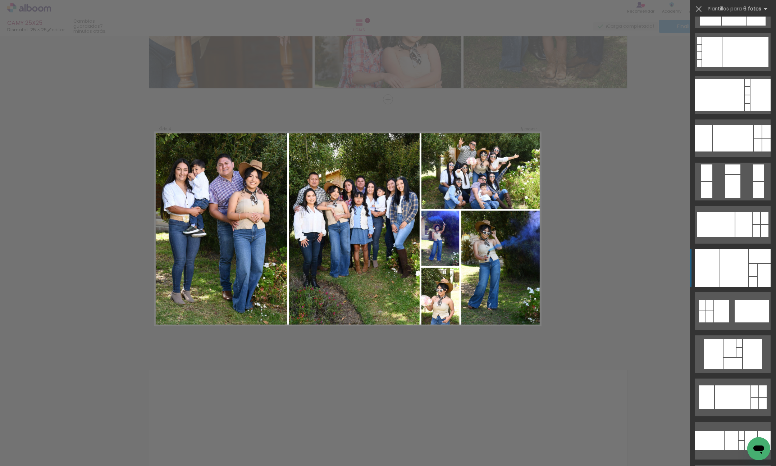
click at [748, 277] on quentale-layouter at bounding box center [732, 268] width 75 height 38
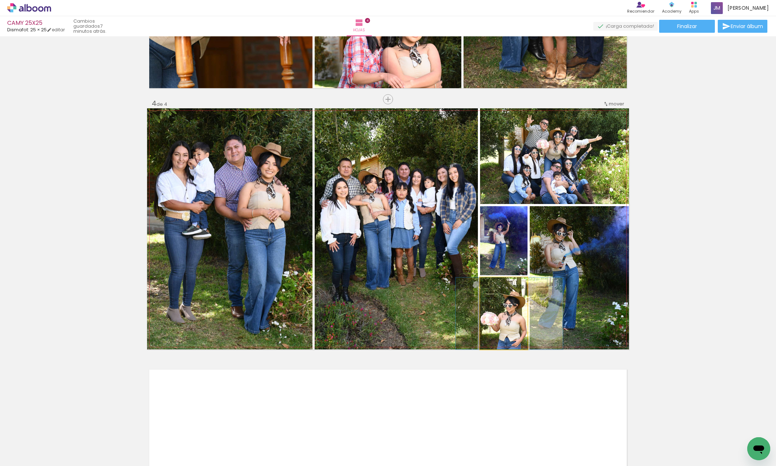
drag, startPoint x: 506, startPoint y: 327, endPoint x: 511, endPoint y: 315, distance: 13.0
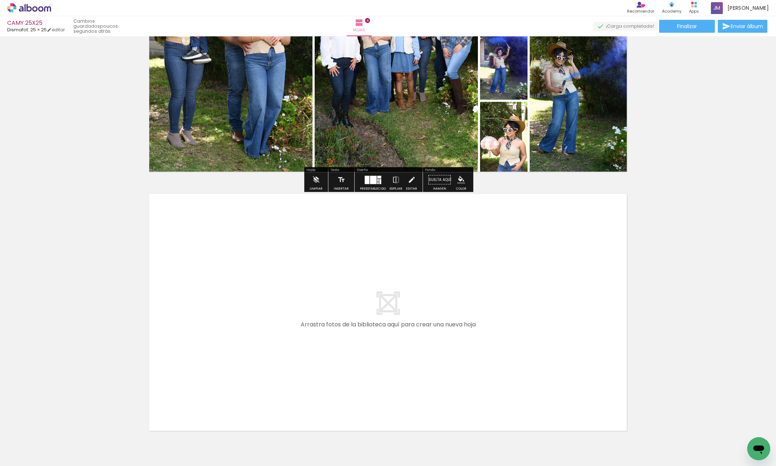
scroll to position [938, 0]
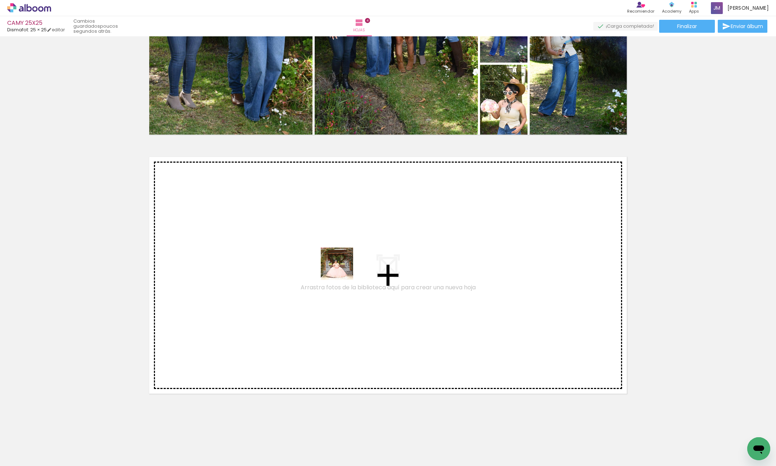
drag, startPoint x: 443, startPoint y: 371, endPoint x: 288, endPoint y: 225, distance: 213.1
click at [288, 225] on quentale-workspace at bounding box center [388, 233] width 776 height 466
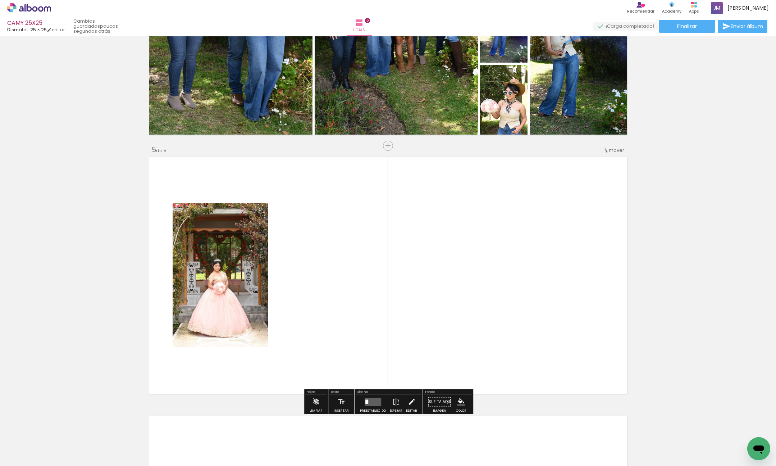
scroll to position [984, 0]
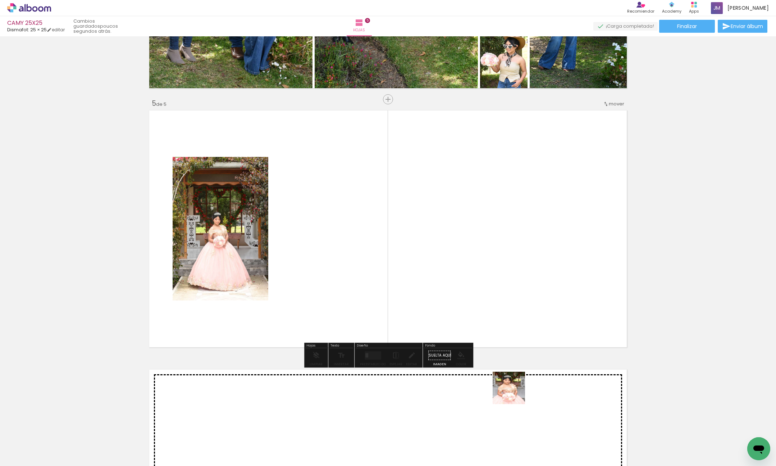
drag, startPoint x: 530, startPoint y: 432, endPoint x: 601, endPoint y: 435, distance: 71.2
click at [469, 215] on quentale-workspace at bounding box center [388, 233] width 776 height 466
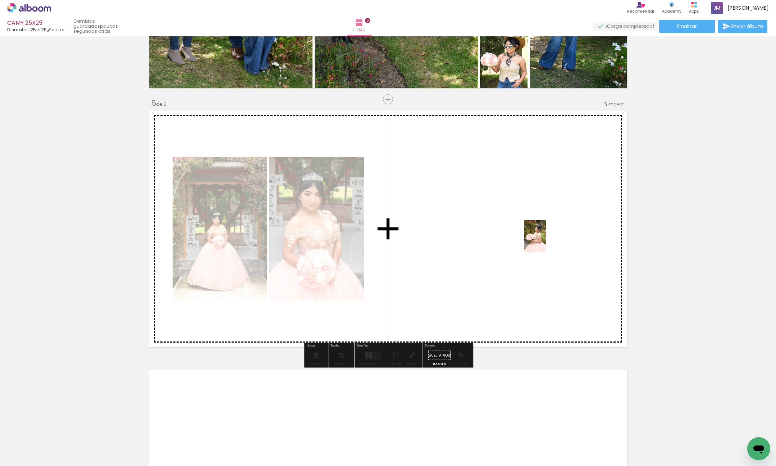
drag, startPoint x: 568, startPoint y: 431, endPoint x: 637, endPoint y: 463, distance: 76.7
click at [546, 241] on quentale-workspace at bounding box center [388, 233] width 776 height 466
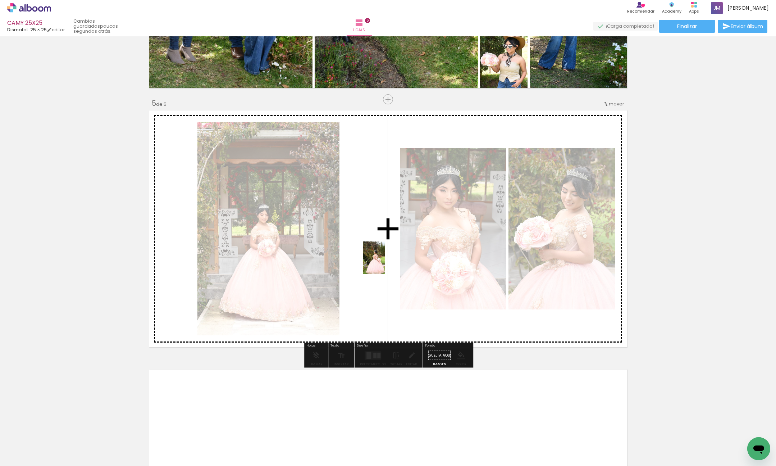
drag, startPoint x: 558, startPoint y: 359, endPoint x: 650, endPoint y: 413, distance: 107.5
click at [385, 263] on quentale-workspace at bounding box center [388, 233] width 776 height 466
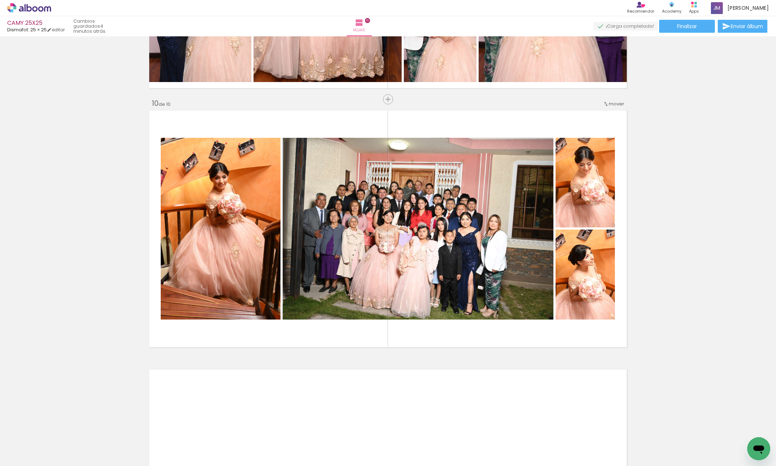
scroll to position [0, 1879]
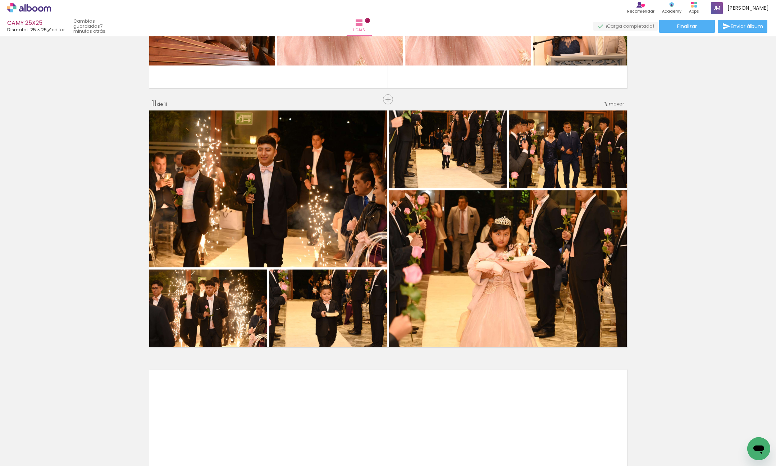
scroll to position [0, 2061]
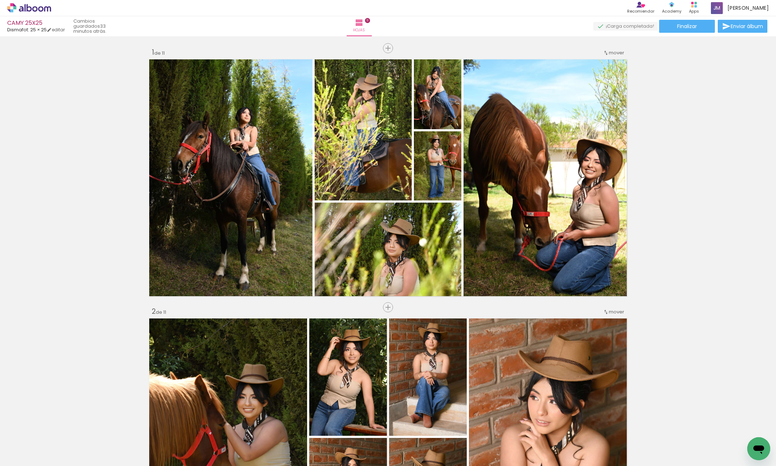
scroll to position [0, 2061]
